Goal: Task Accomplishment & Management: Manage account settings

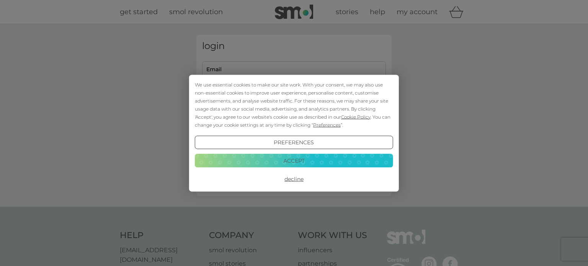
type input "[PERSON_NAME][EMAIL_ADDRESS][DOMAIN_NAME]"
click at [295, 157] on button "Accept" at bounding box center [294, 161] width 198 height 14
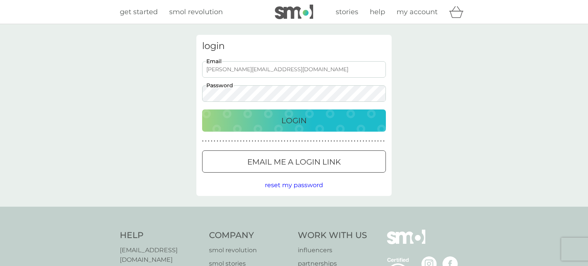
click at [293, 117] on p "Login" at bounding box center [293, 120] width 25 height 12
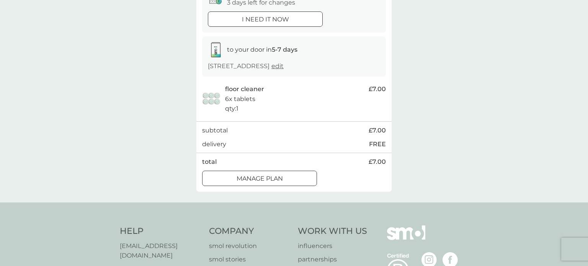
scroll to position [89, 0]
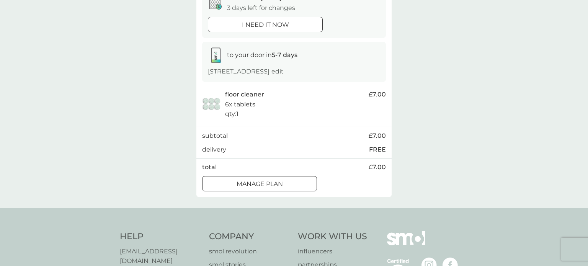
click at [272, 187] on div at bounding box center [260, 184] width 28 height 8
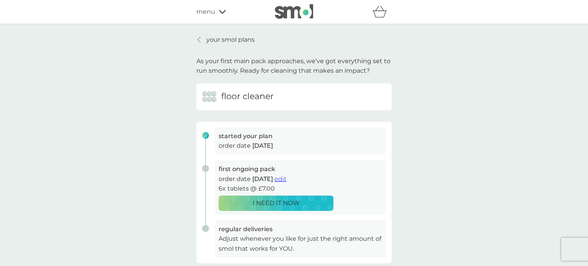
click at [221, 11] on icon at bounding box center [222, 12] width 7 height 5
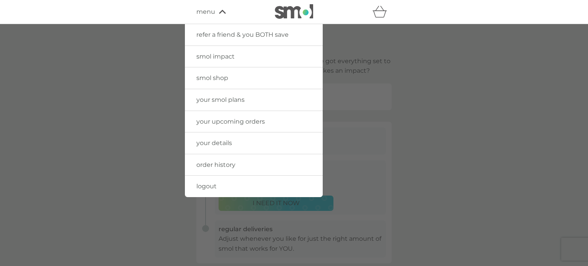
click at [217, 100] on span "your smol plans" at bounding box center [220, 99] width 48 height 7
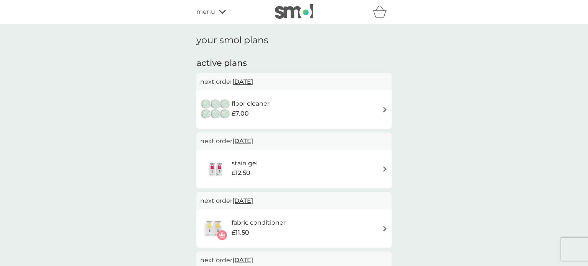
click at [386, 109] on img at bounding box center [385, 110] width 6 height 6
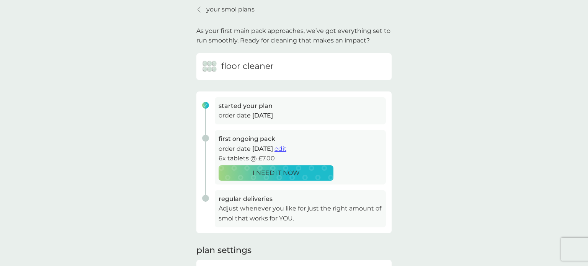
scroll to position [29, 0]
click at [286, 149] on span "edit" at bounding box center [280, 149] width 12 height 7
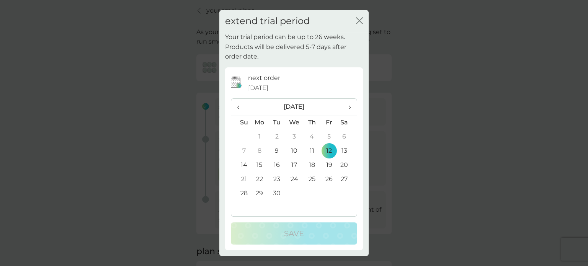
click at [326, 148] on td "12" at bounding box center [328, 150] width 17 height 14
click at [350, 108] on span "›" at bounding box center [347, 107] width 8 height 16
click at [360, 19] on icon "close" at bounding box center [359, 20] width 7 height 7
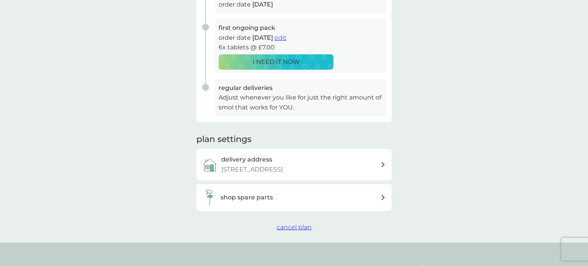
scroll to position [139, 0]
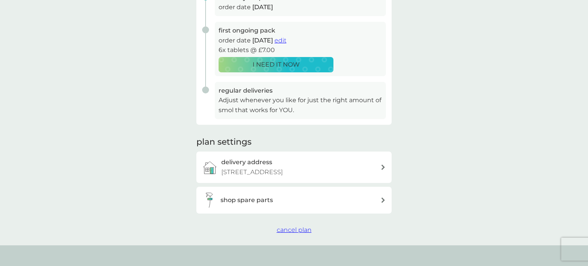
click at [286, 41] on span "edit" at bounding box center [280, 40] width 12 height 7
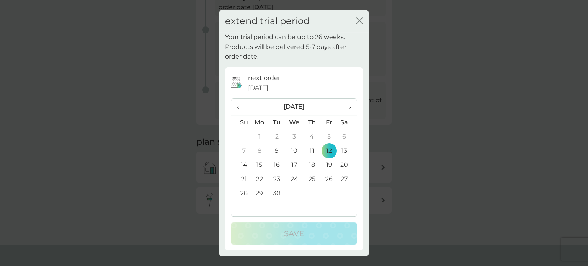
click at [350, 107] on span "›" at bounding box center [347, 107] width 8 height 16
click at [350, 106] on span "›" at bounding box center [347, 107] width 8 height 16
click at [350, 105] on span "›" at bounding box center [347, 107] width 8 height 16
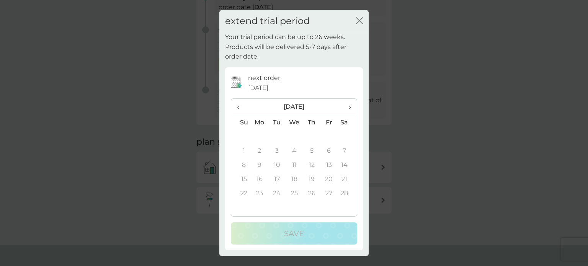
click at [351, 105] on span "›" at bounding box center [347, 107] width 8 height 16
click at [351, 104] on th "›" at bounding box center [346, 107] width 19 height 16
click at [329, 134] on td "1" at bounding box center [328, 136] width 17 height 14
click at [239, 106] on span "‹" at bounding box center [241, 107] width 8 height 16
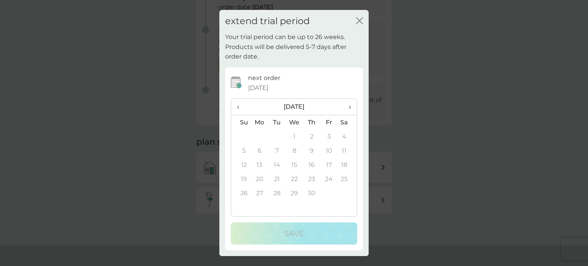
click at [238, 106] on span "‹" at bounding box center [241, 107] width 8 height 16
click at [240, 106] on span "‹" at bounding box center [241, 107] width 8 height 16
click at [238, 107] on span "‹" at bounding box center [241, 107] width 8 height 16
click at [239, 108] on span "‹" at bounding box center [241, 107] width 8 height 16
click at [349, 107] on span "›" at bounding box center [347, 107] width 8 height 16
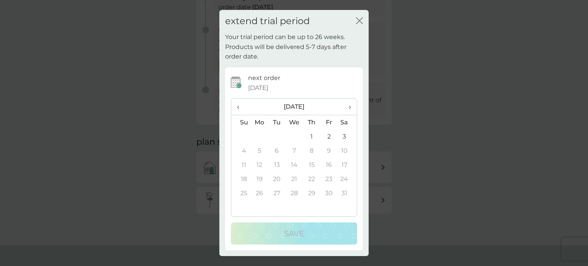
click at [346, 134] on td "3" at bounding box center [346, 136] width 19 height 14
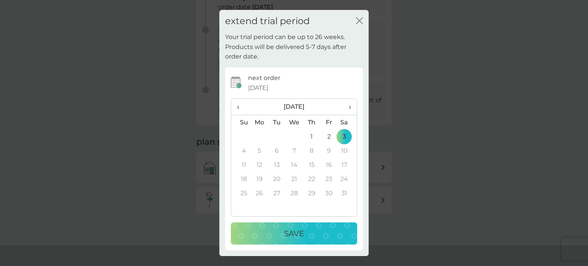
click at [295, 232] on p "Save" at bounding box center [294, 233] width 20 height 12
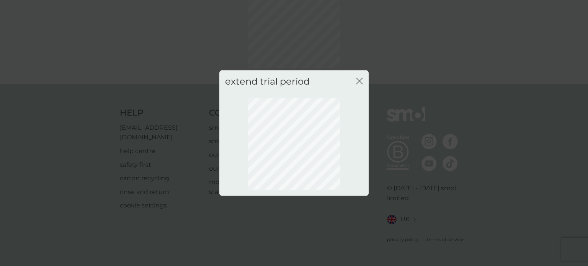
scroll to position [55, 0]
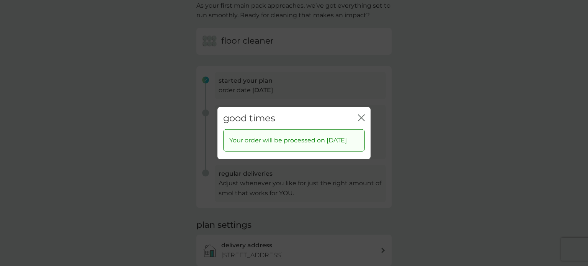
click at [359, 112] on div "close" at bounding box center [361, 117] width 7 height 11
click at [363, 114] on icon "close" at bounding box center [361, 117] width 7 height 7
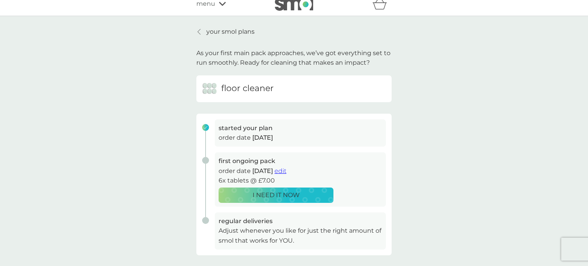
scroll to position [0, 0]
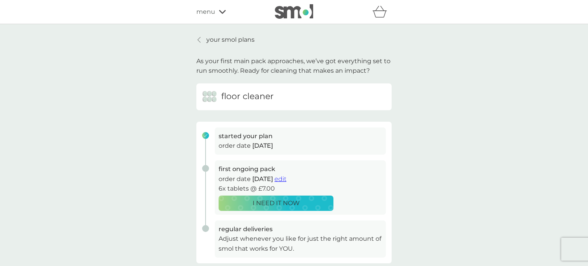
click at [223, 10] on icon at bounding box center [222, 12] width 7 height 5
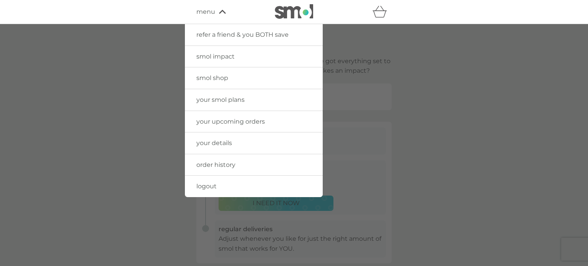
click at [238, 100] on span "your smol plans" at bounding box center [220, 99] width 48 height 7
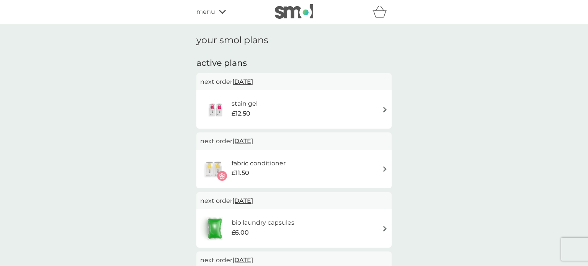
click at [385, 111] on img at bounding box center [385, 110] width 6 height 6
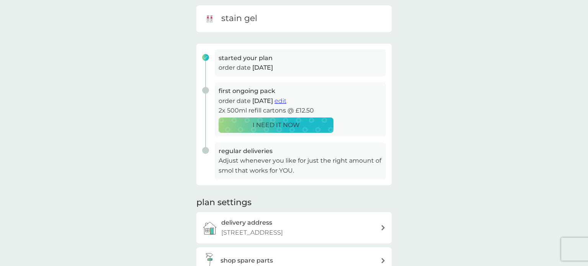
scroll to position [78, 0]
click at [286, 99] on span "edit" at bounding box center [280, 100] width 12 height 7
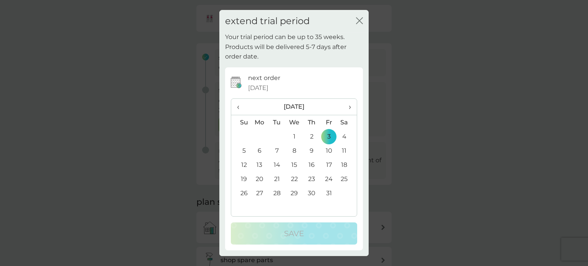
click at [349, 107] on span "›" at bounding box center [347, 107] width 8 height 16
click at [245, 209] on td "30" at bounding box center [241, 207] width 20 height 14
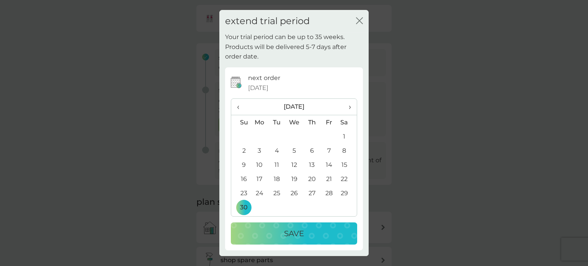
click at [300, 232] on p "Save" at bounding box center [294, 233] width 20 height 12
click at [300, 232] on div "extend trial period close Your trial period can be up to 35 weeks. Products wil…" at bounding box center [294, 133] width 588 height 266
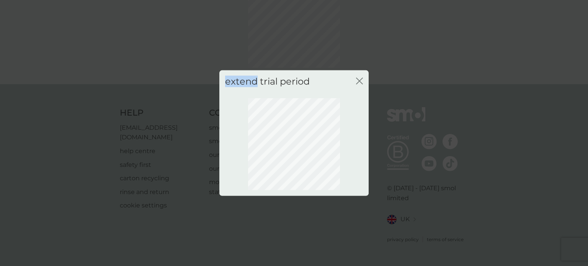
scroll to position [55, 0]
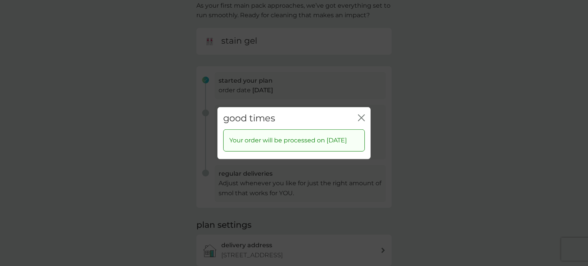
click at [360, 114] on icon "close" at bounding box center [361, 117] width 7 height 7
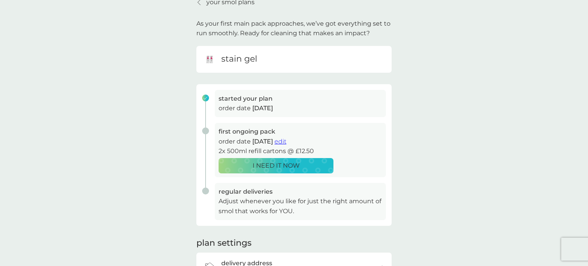
scroll to position [0, 0]
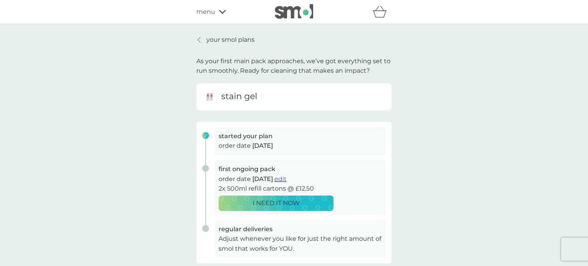
click at [223, 11] on icon at bounding box center [222, 12] width 7 height 5
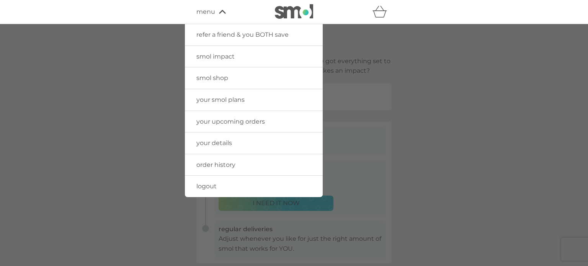
click at [218, 96] on span "your smol plans" at bounding box center [220, 99] width 48 height 7
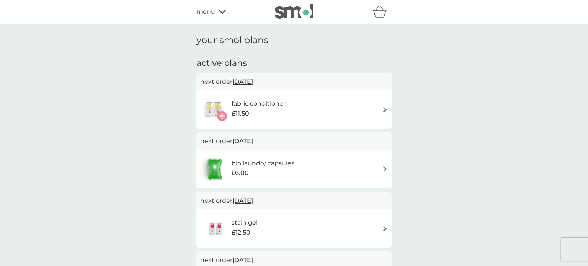
click at [383, 111] on img at bounding box center [385, 110] width 6 height 6
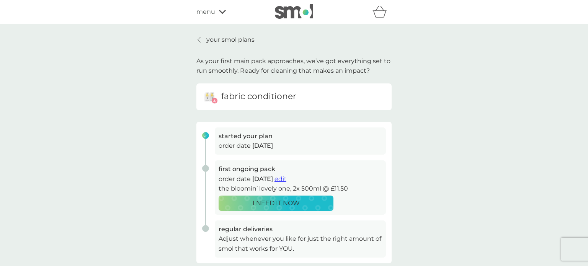
click at [286, 179] on span "edit" at bounding box center [280, 178] width 12 height 7
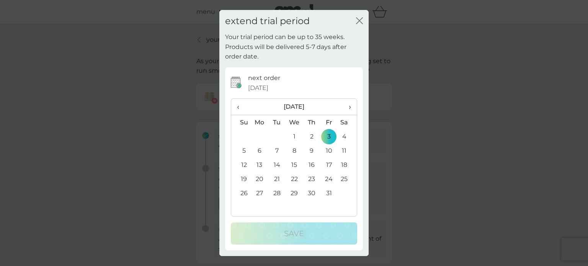
click at [349, 106] on span "›" at bounding box center [347, 107] width 8 height 16
click at [242, 206] on td "30" at bounding box center [241, 207] width 20 height 14
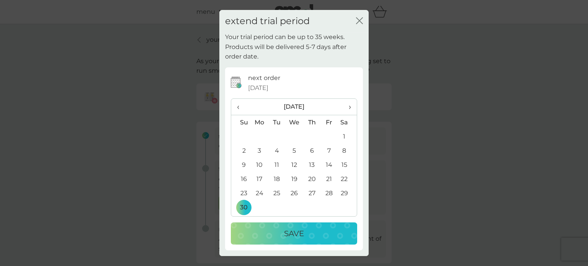
click at [293, 233] on p "Save" at bounding box center [294, 233] width 20 height 12
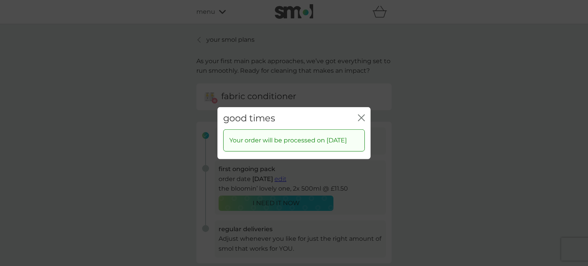
click at [364, 114] on icon "close" at bounding box center [361, 117] width 7 height 7
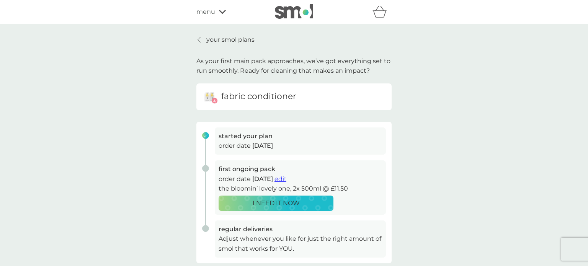
click at [223, 11] on icon at bounding box center [222, 12] width 7 height 4
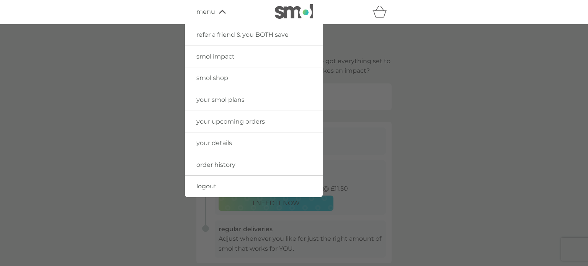
click at [220, 99] on span "your smol plans" at bounding box center [220, 99] width 48 height 7
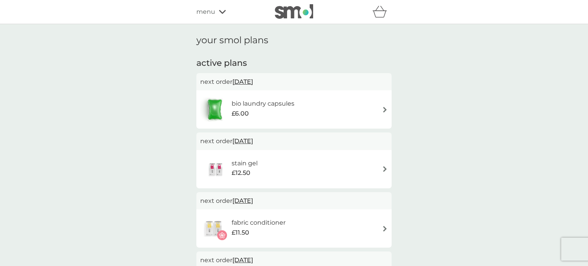
click at [385, 108] on img at bounding box center [385, 110] width 6 height 6
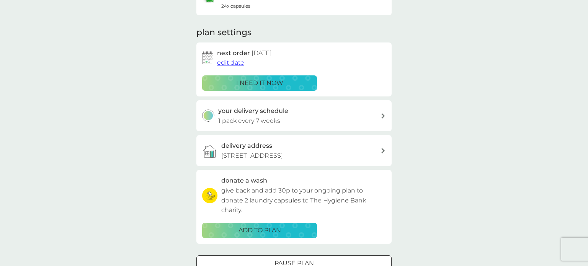
scroll to position [83, 0]
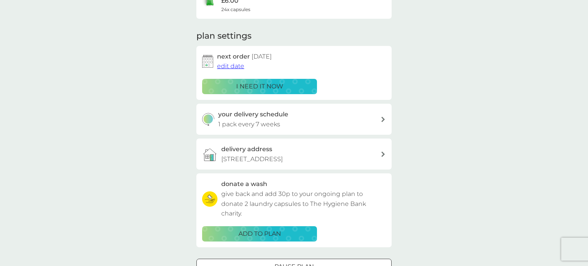
click at [383, 121] on icon at bounding box center [383, 119] width 4 height 5
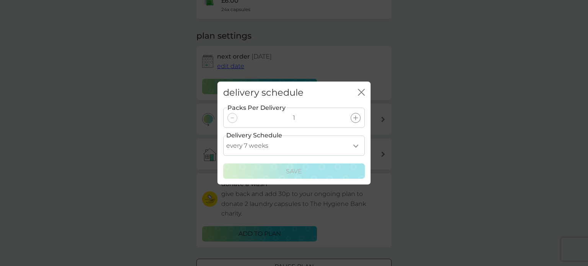
click at [356, 148] on select "every 1 week every 2 weeks every 3 weeks every 4 weeks every 5 weeks every 6 we…" at bounding box center [294, 145] width 142 height 20
select select "35"
click at [223, 135] on select "every 1 week every 2 weeks every 3 weeks every 4 weeks every 5 weeks every 6 we…" at bounding box center [294, 145] width 142 height 20
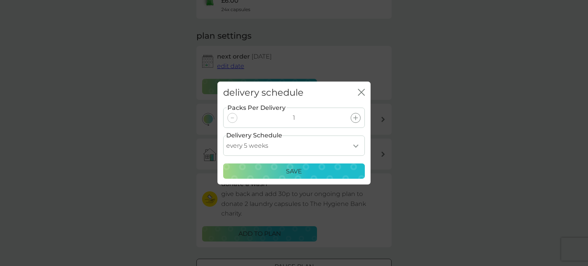
click at [296, 171] on p "Save" at bounding box center [294, 171] width 16 height 10
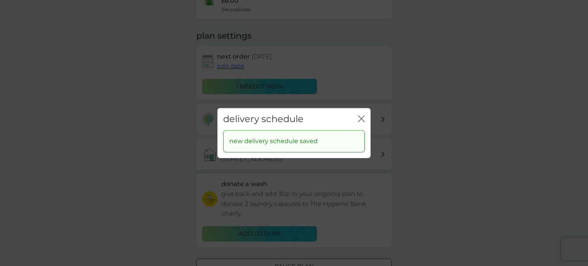
click at [362, 117] on icon "close" at bounding box center [361, 118] width 7 height 7
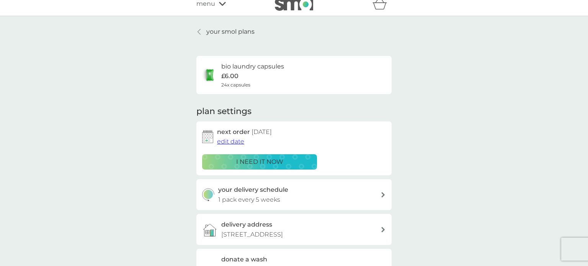
scroll to position [5, 0]
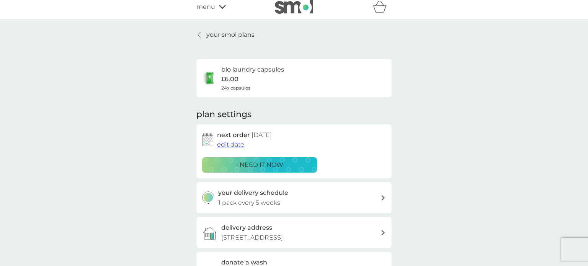
click at [221, 7] on icon at bounding box center [222, 7] width 7 height 4
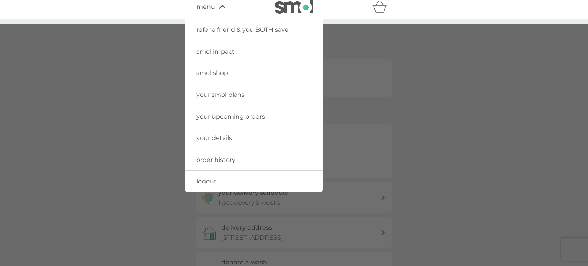
click at [220, 95] on span "your smol plans" at bounding box center [220, 94] width 48 height 7
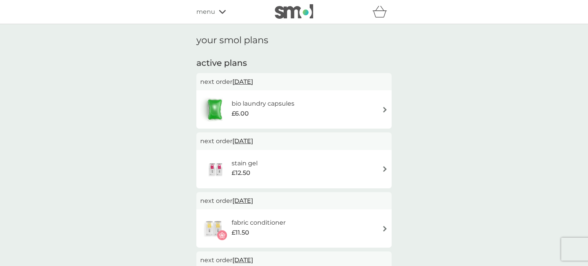
click at [263, 166] on div "stain gel £12.50" at bounding box center [248, 168] width 34 height 21
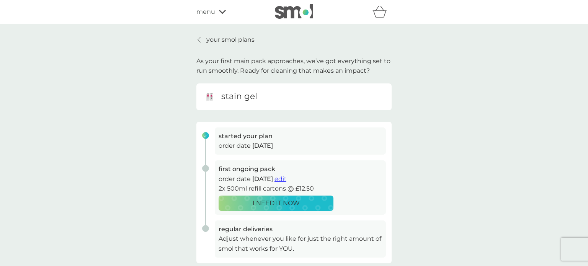
click at [199, 39] on icon at bounding box center [198, 40] width 3 height 6
